Goal: Transaction & Acquisition: Purchase product/service

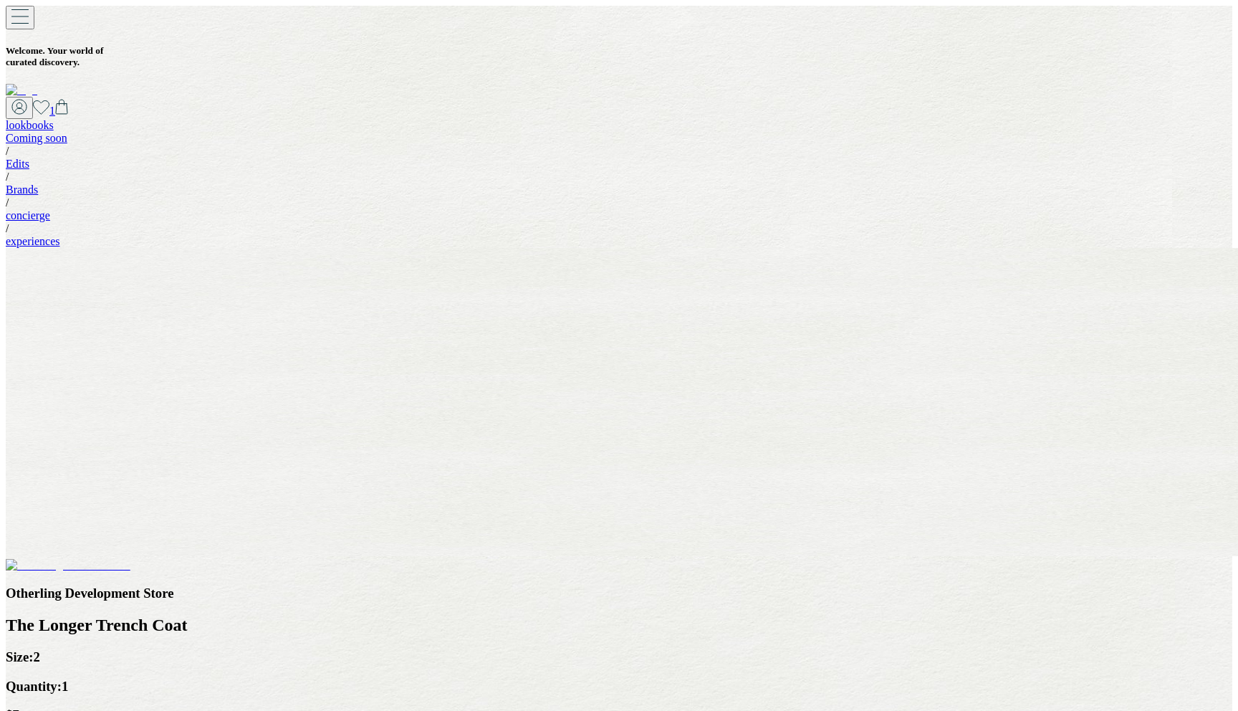
click at [68, 99] on icon at bounding box center [61, 107] width 13 height 16
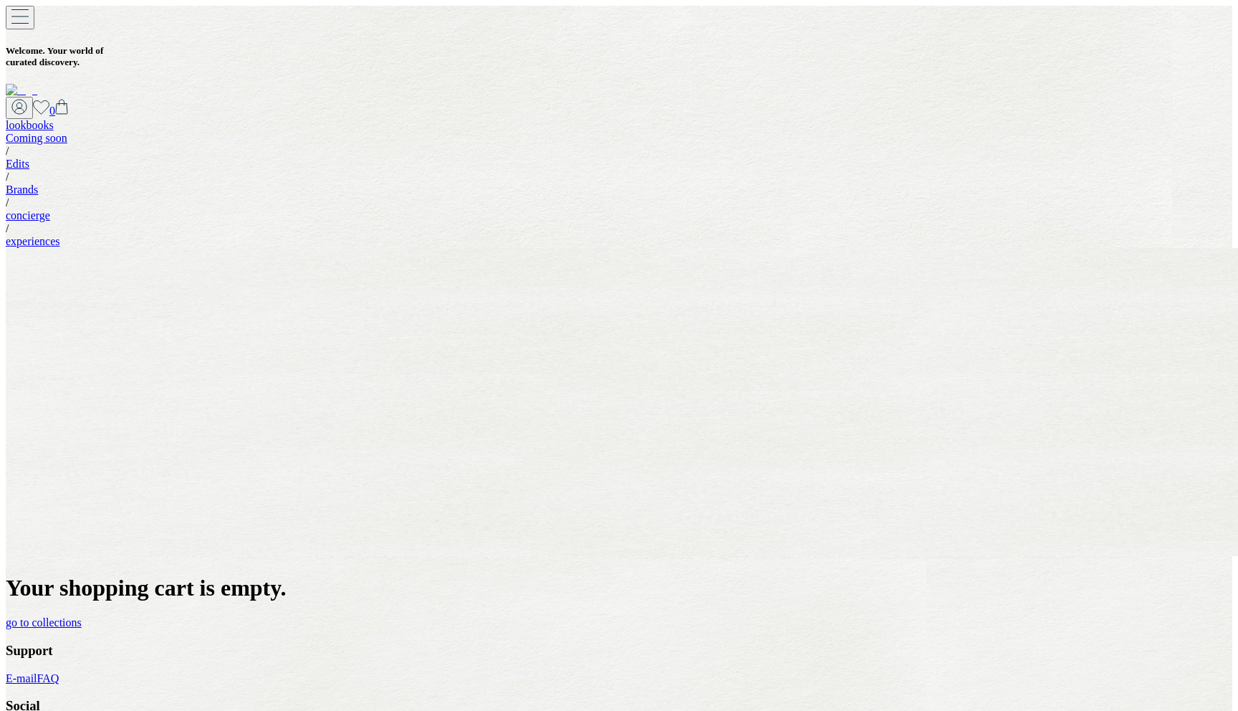
click at [49, 100] on icon at bounding box center [41, 107] width 16 height 14
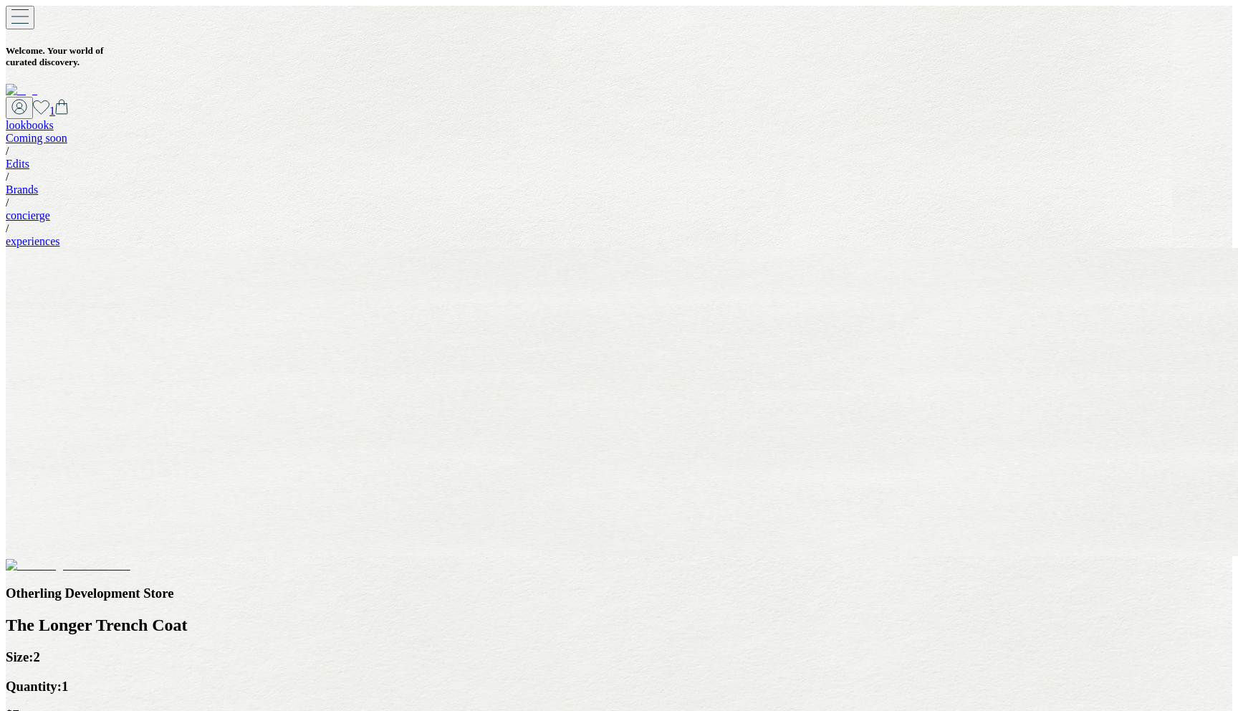
click at [55, 105] on span "1" at bounding box center [52, 111] width 6 height 12
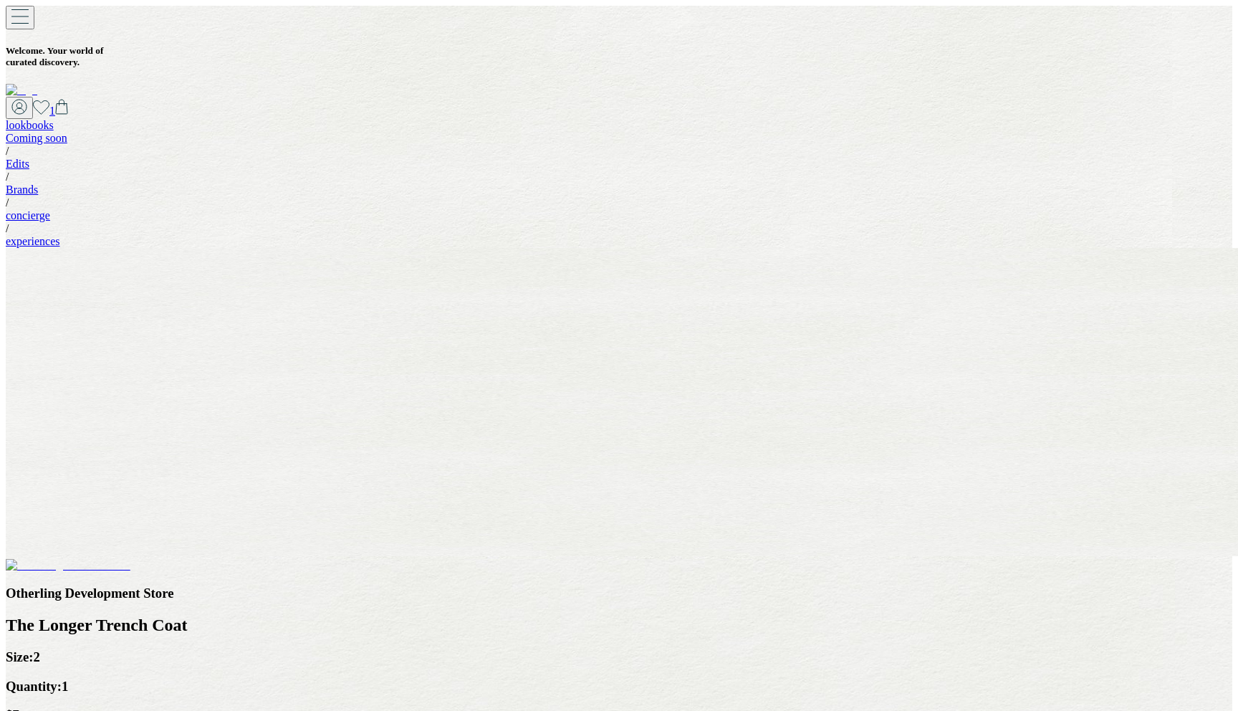
click at [68, 99] on icon at bounding box center [61, 107] width 13 height 16
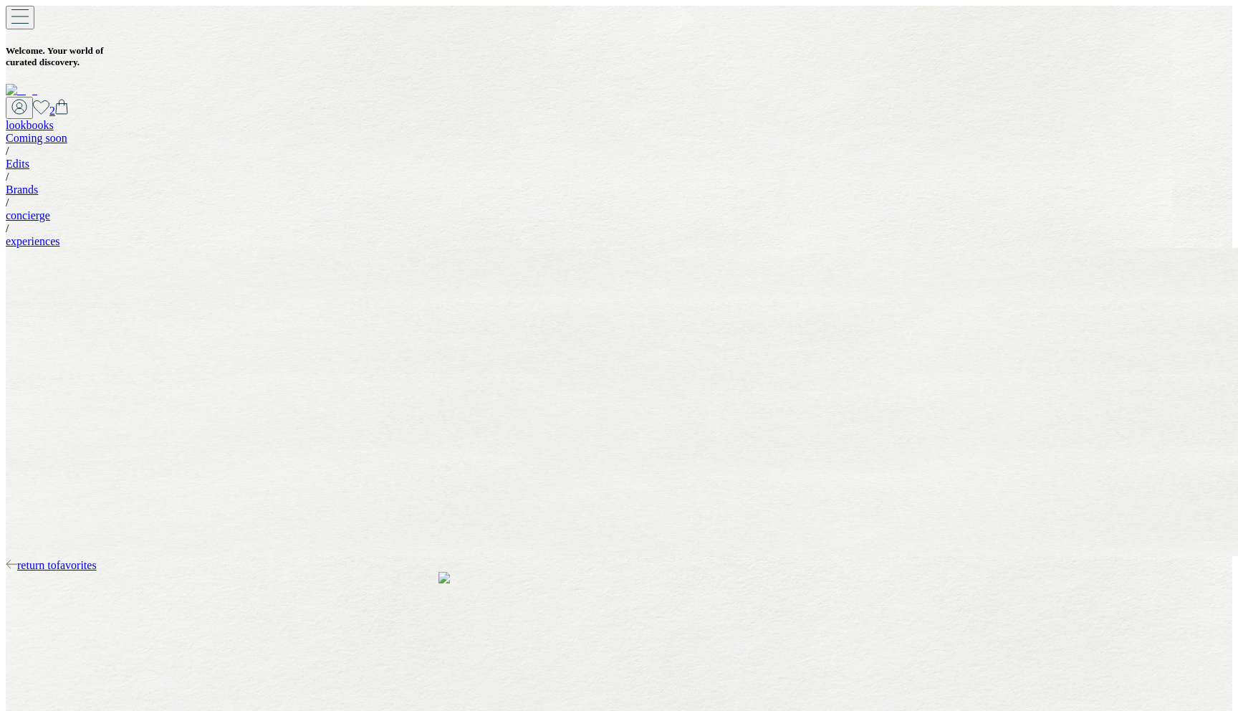
click at [68, 99] on icon at bounding box center [61, 107] width 13 height 16
select select "*"
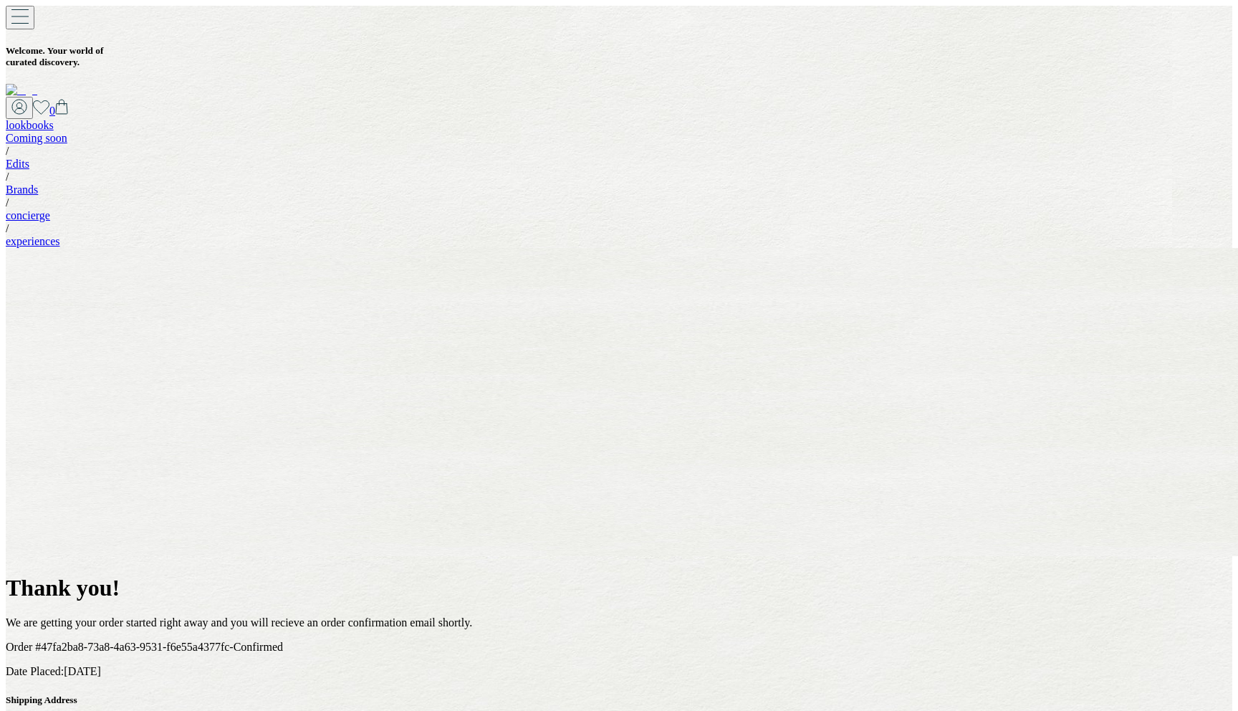
click at [49, 101] on icon at bounding box center [42, 108] width 16 height 14
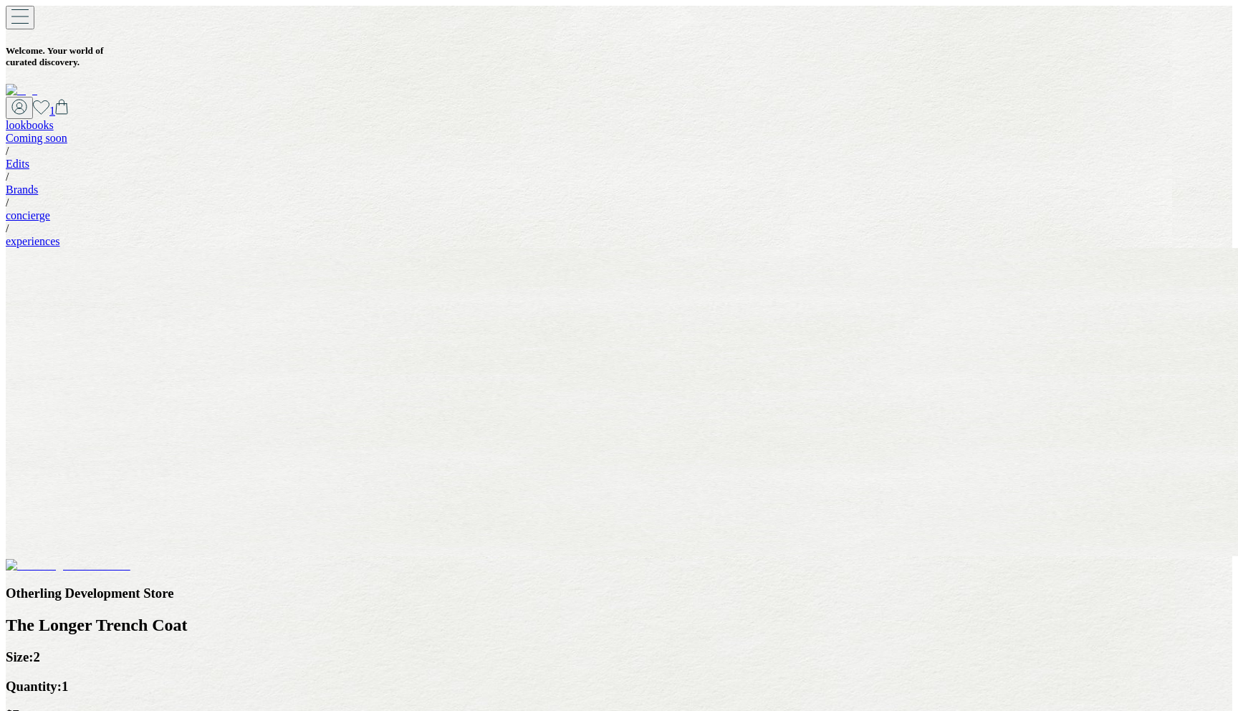
click at [68, 99] on icon at bounding box center [61, 107] width 13 height 16
